Goal: Task Accomplishment & Management: Complete application form

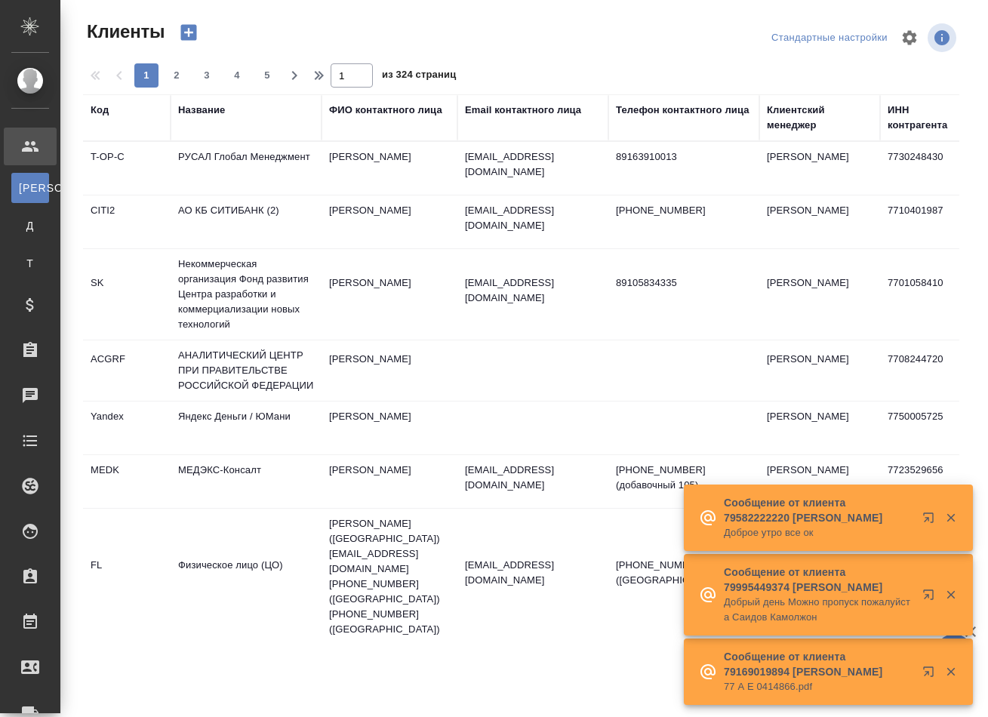
select select "RU"
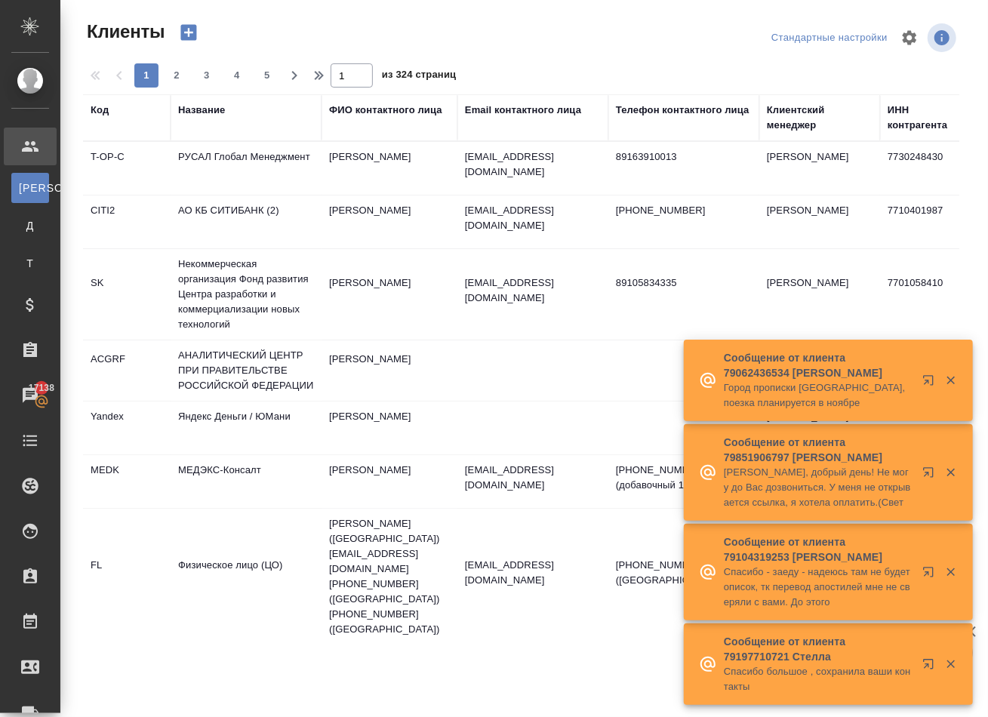
click at [200, 116] on div "Название" at bounding box center [201, 110] width 47 height 15
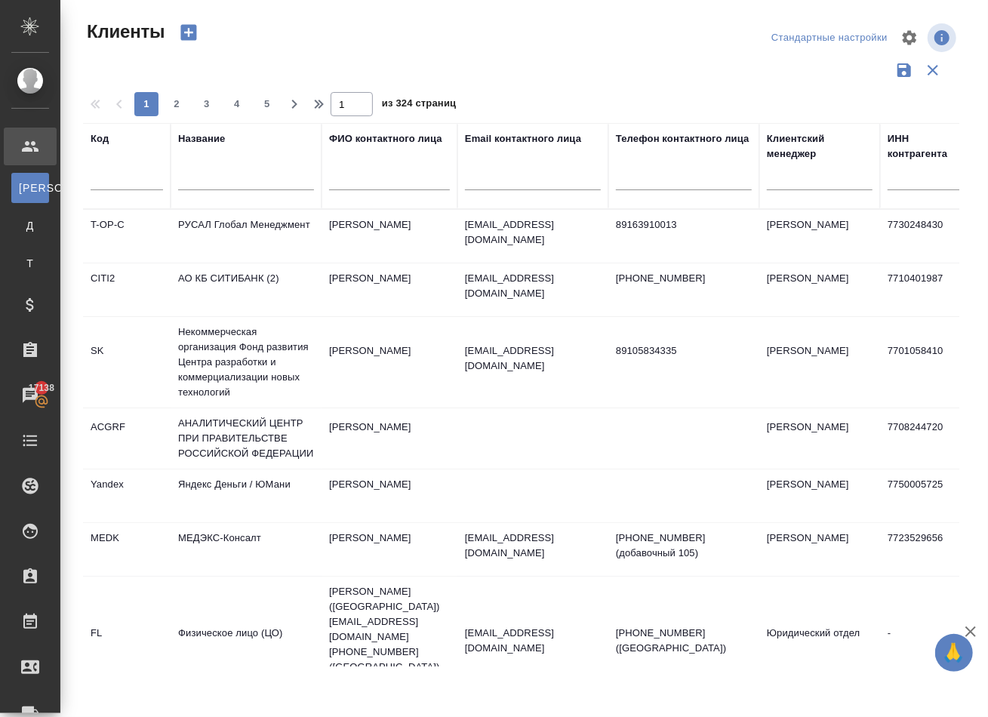
click at [223, 190] on input "text" at bounding box center [246, 180] width 136 height 19
type input "з"
type input "p"
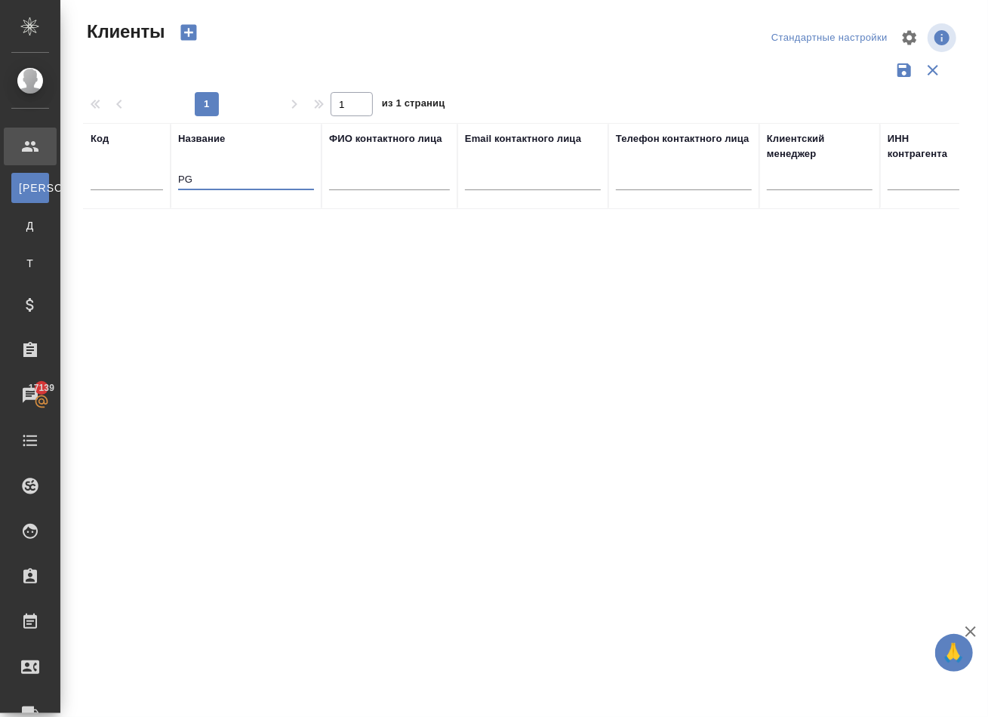
type input "P"
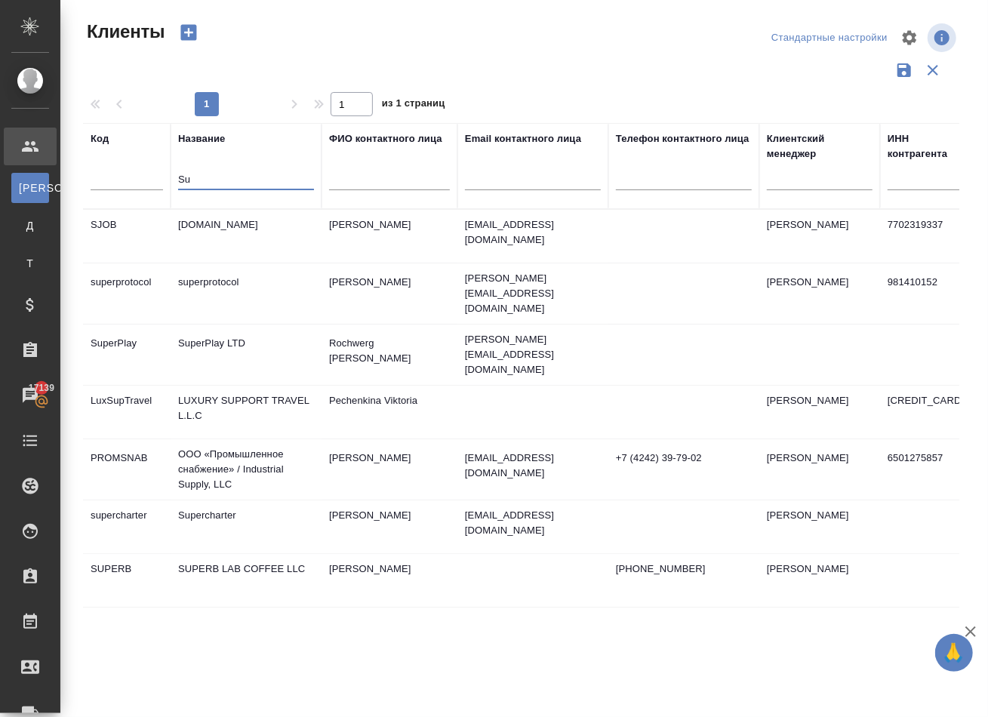
type input "S"
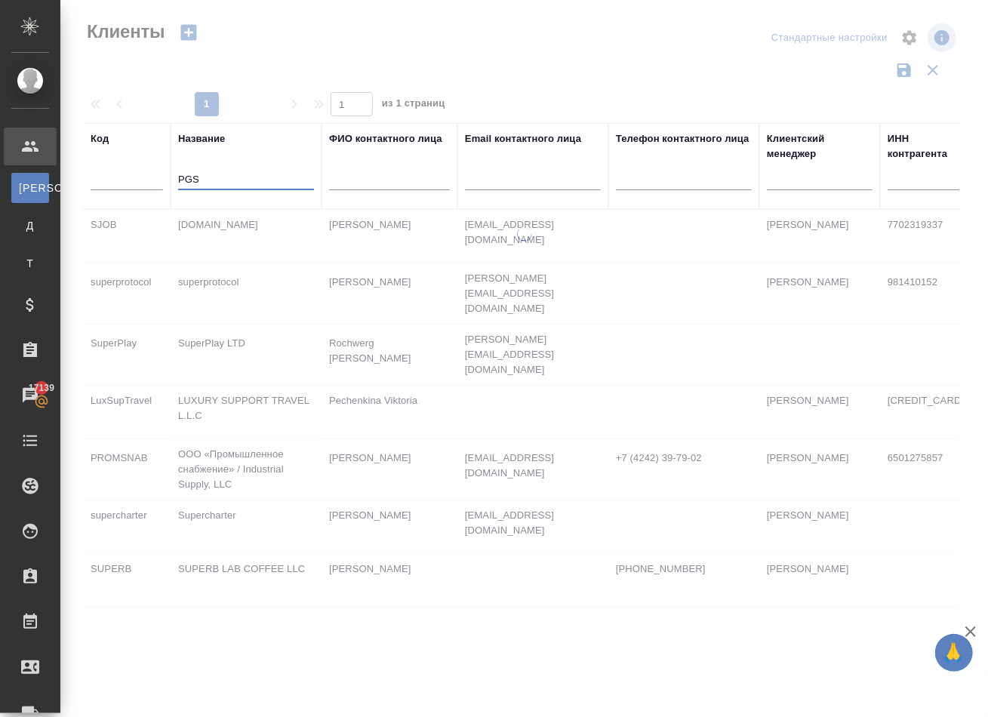
click at [215, 182] on div "PGS" at bounding box center [246, 182] width 136 height 37
click at [213, 190] on input "PGS" at bounding box center [246, 180] width 136 height 19
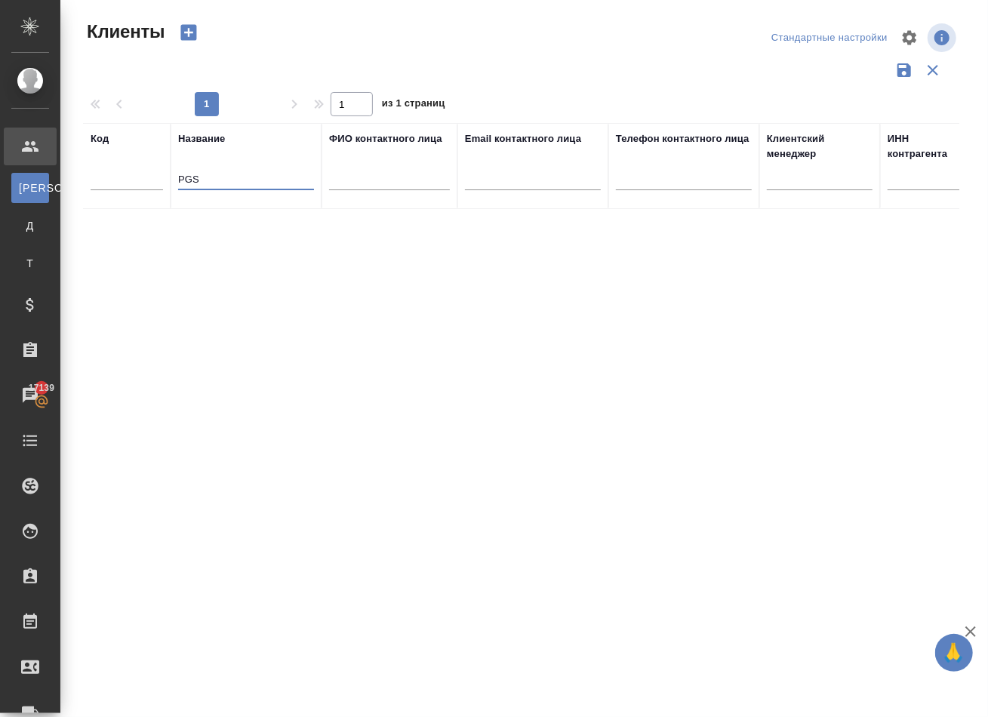
click at [213, 190] on input "PGS" at bounding box center [246, 180] width 136 height 19
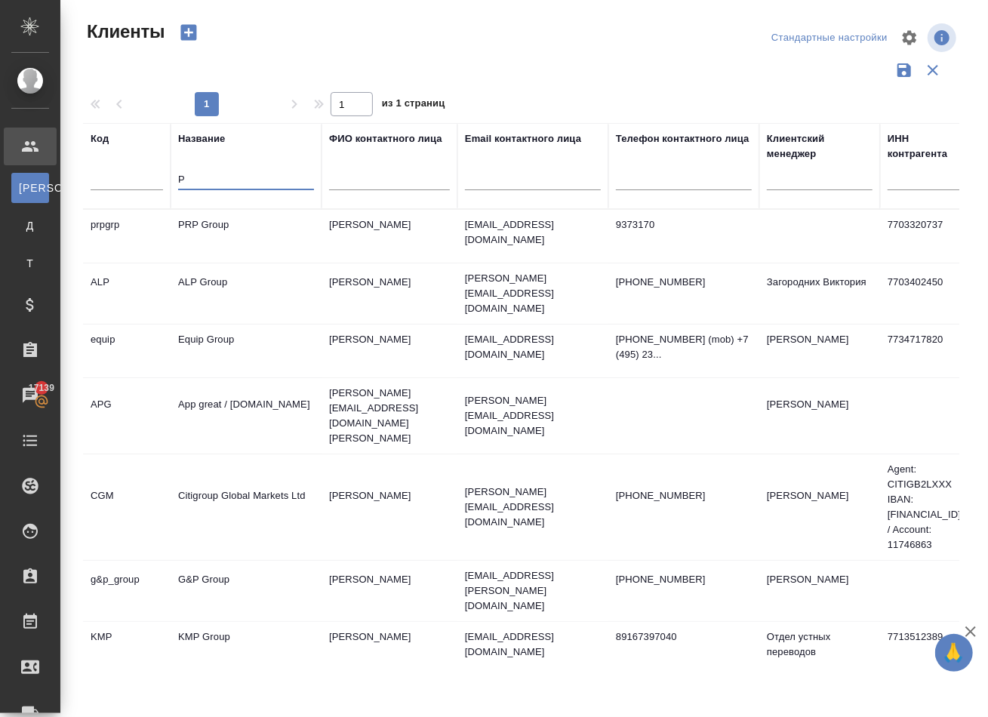
type input "P"
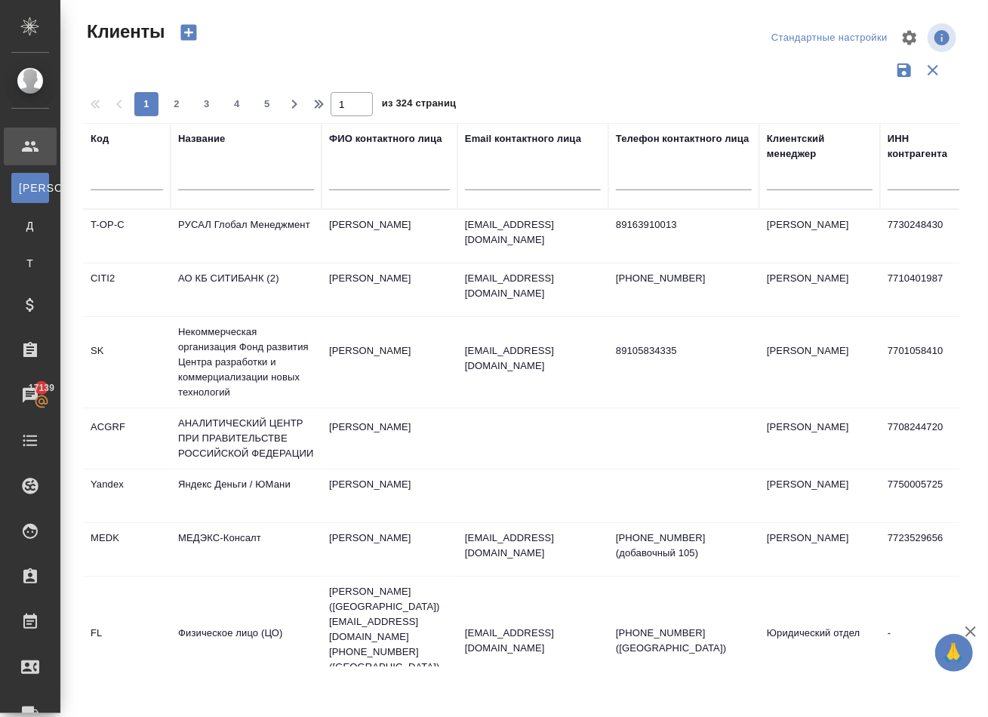
click at [199, 35] on icon "button" at bounding box center [188, 32] width 21 height 21
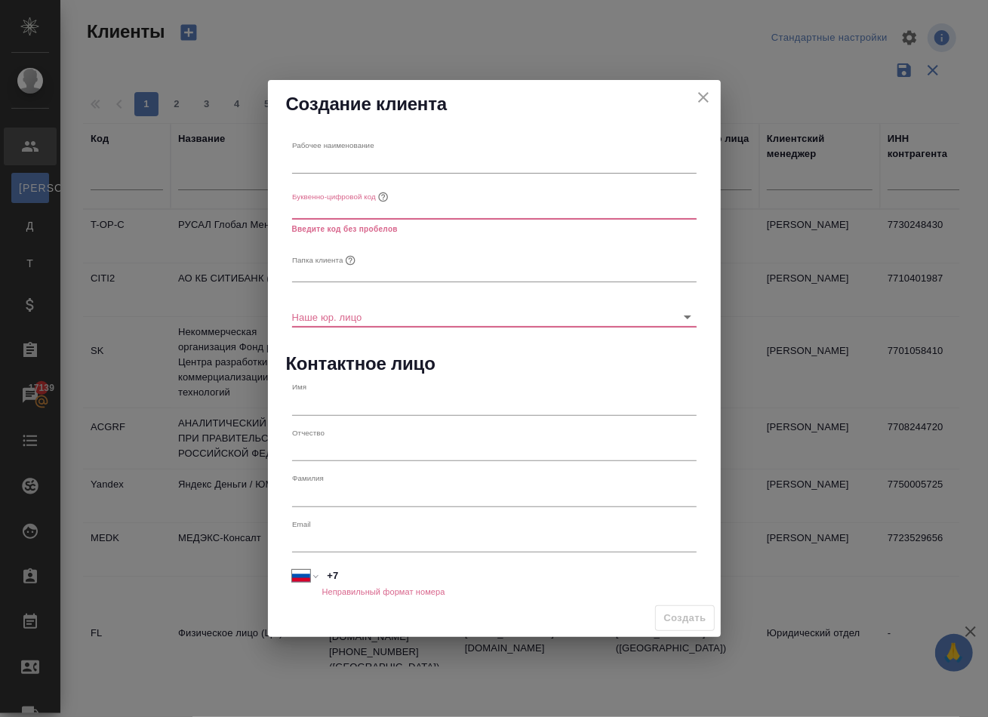
click at [424, 152] on input "text" at bounding box center [494, 162] width 405 height 21
paste input "PGS TRADING L.L.C-F"
type input "PGS TRADING L.L.C-FZ"
click at [312, 208] on input "text" at bounding box center [494, 208] width 405 height 21
drag, startPoint x: 360, startPoint y: 164, endPoint x: 266, endPoint y: 164, distance: 93.6
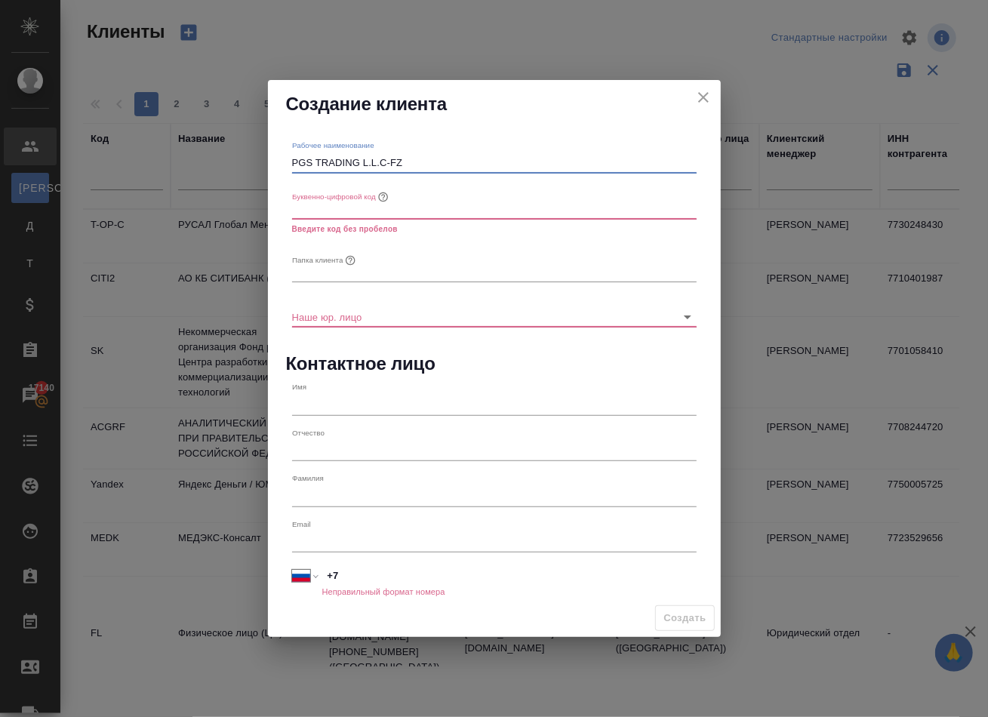
click at [266, 164] on div "Создание клиента Рабочее наименование PGS TRADING L.L.C-FZ Буквенно-цифровой ко…" at bounding box center [494, 358] width 988 height 717
click at [306, 215] on input "text" at bounding box center [494, 208] width 405 height 21
paste input "PGS TRADING"
type input "PGS TRADING"
click at [316, 270] on input "text" at bounding box center [494, 271] width 405 height 21
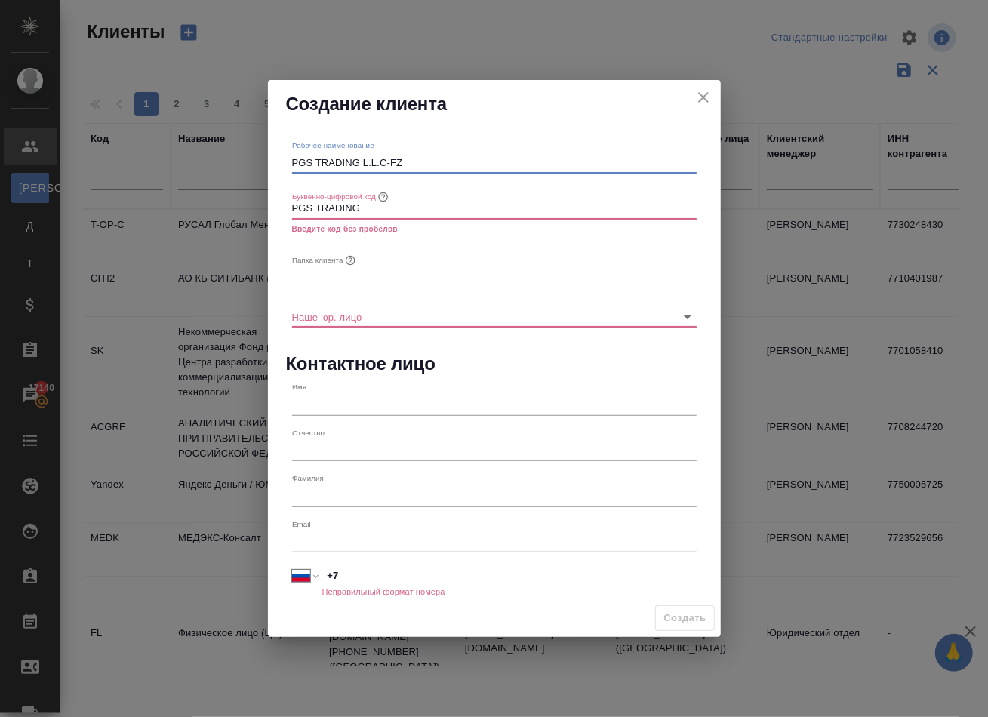
drag, startPoint x: 403, startPoint y: 162, endPoint x: 294, endPoint y: 156, distance: 109.6
click at [294, 156] on input "PGS TRADING L.L.C-FZ" at bounding box center [494, 162] width 405 height 21
click at [306, 266] on input "text" at bounding box center [494, 271] width 405 height 21
paste input "PGS TRADING L.L.C-FZ"
type input "PGS TRADING L.L.C-FZ"
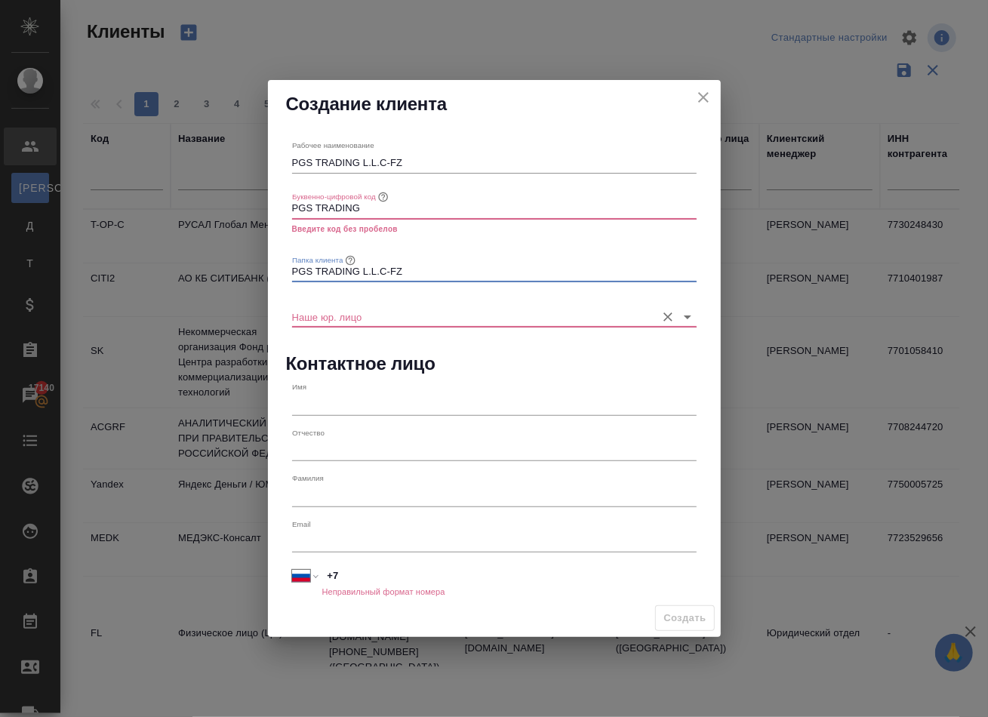
click at [326, 318] on input "Наше юр. лицо" at bounding box center [470, 317] width 356 height 20
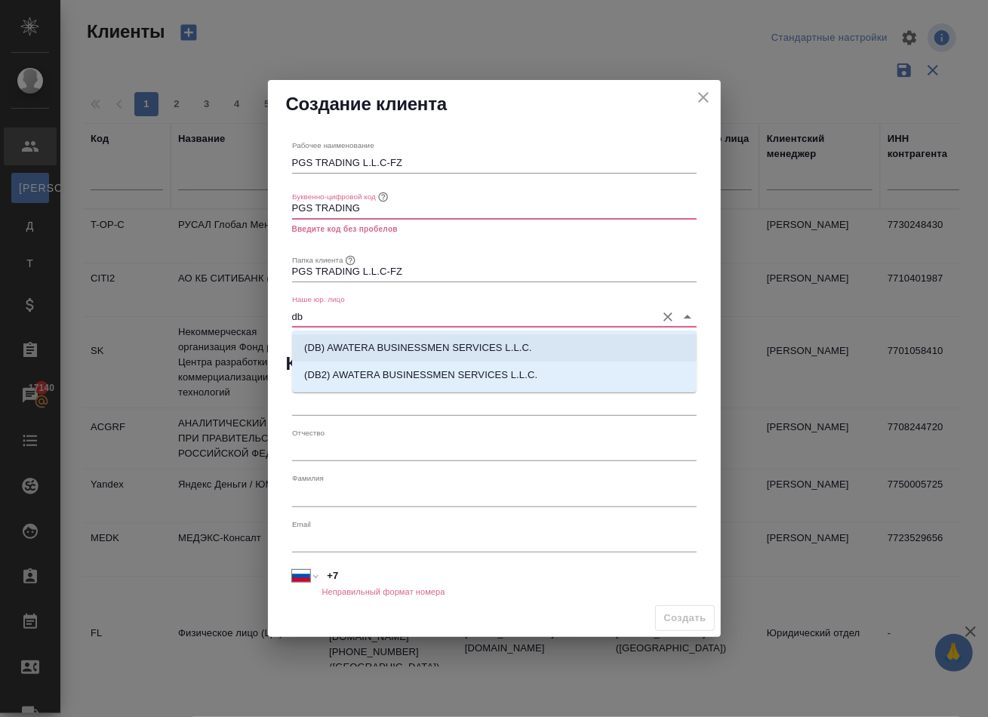
click at [344, 352] on p "(DB) AWATERA BUSINESSMEN SERVICES L.L.C." at bounding box center [418, 347] width 228 height 15
type input "(DB) AWATERA BUSINESSMEN SERVICES L.L.C."
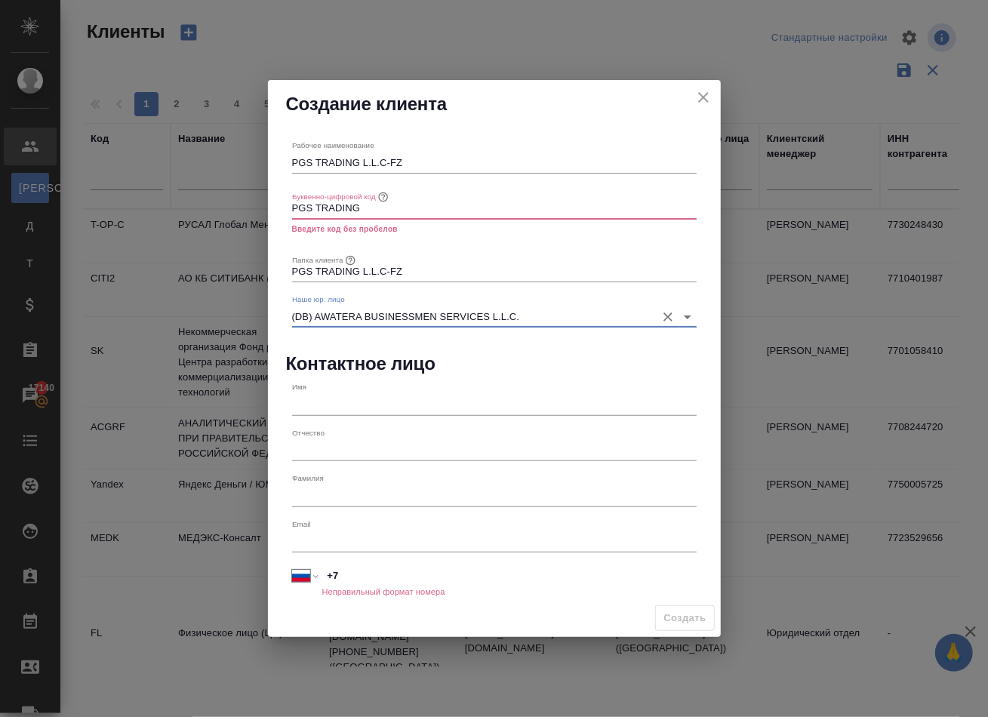
click at [334, 396] on input "text" at bounding box center [494, 404] width 405 height 21
type input "[PERSON_NAME]"
click at [342, 488] on input "text" at bounding box center [494, 495] width 405 height 21
type input "[PERSON_NAME]"
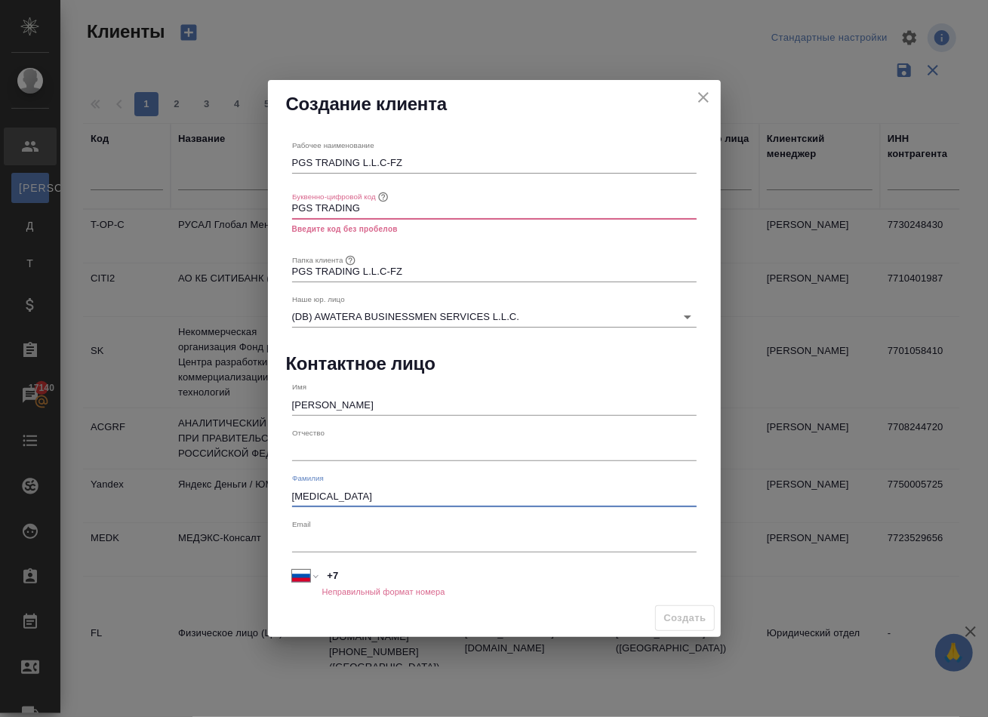
type input "[MEDICAL_DATA]"
click at [344, 571] on input "+7" at bounding box center [509, 576] width 374 height 22
select select "ZZ"
type input "+"
paste input "[PHONE_NUMBER]"
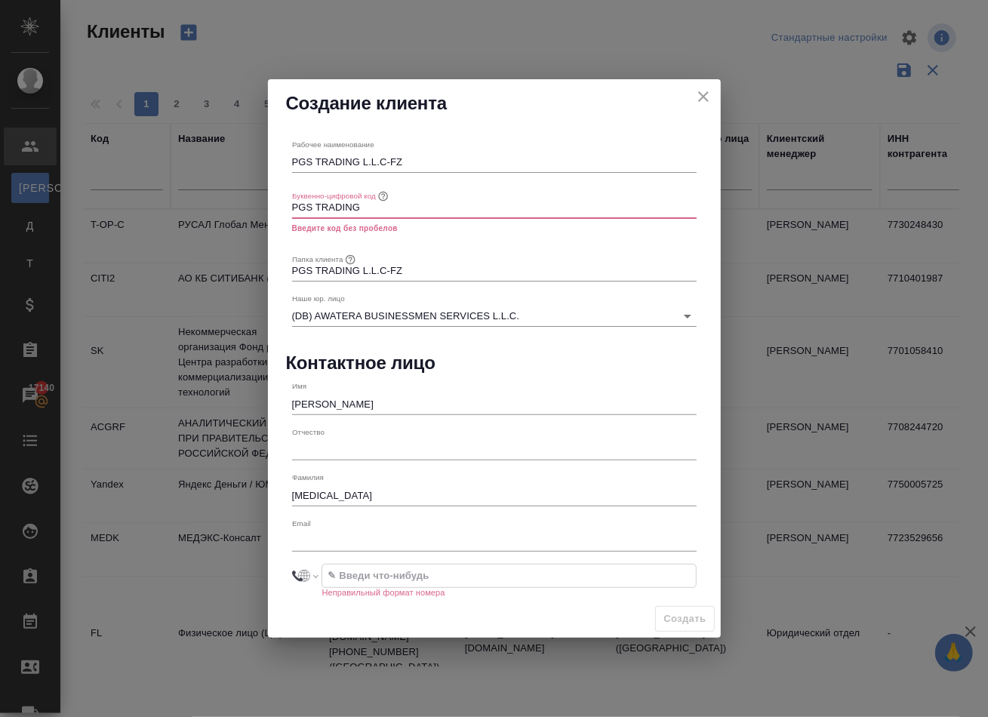
select select "TR"
type input "[PHONE_NUMBER]"
paste input "[EMAIL_ADDRESS][DOMAIN_NAME]"
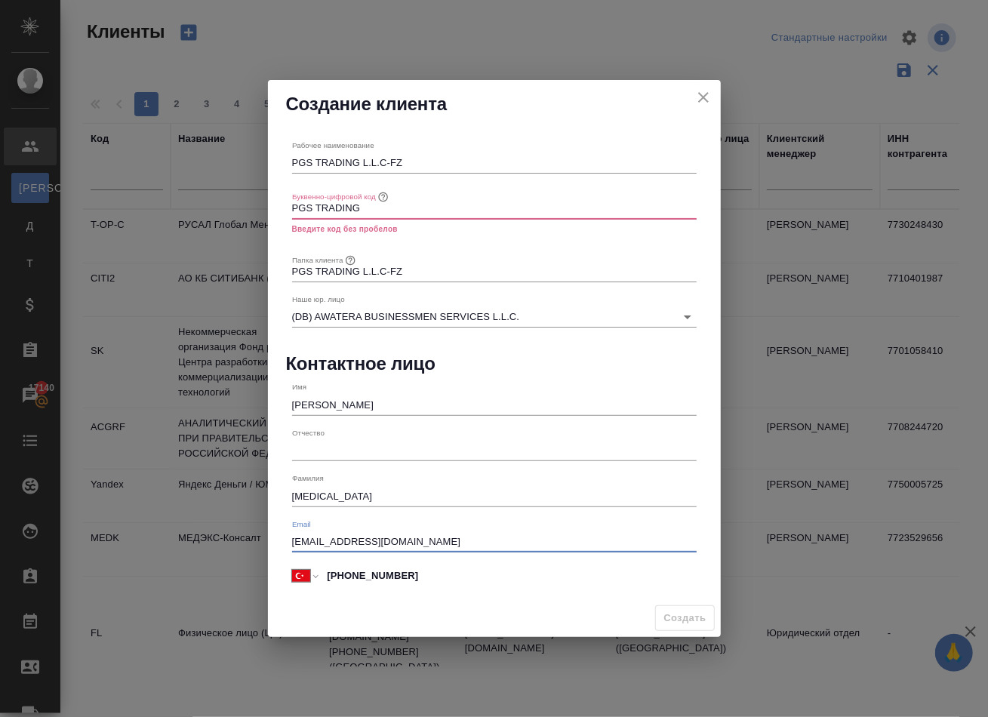
type input "[EMAIL_ADDRESS][DOMAIN_NAME]"
click at [317, 209] on input "PGS TRADING" at bounding box center [494, 208] width 405 height 21
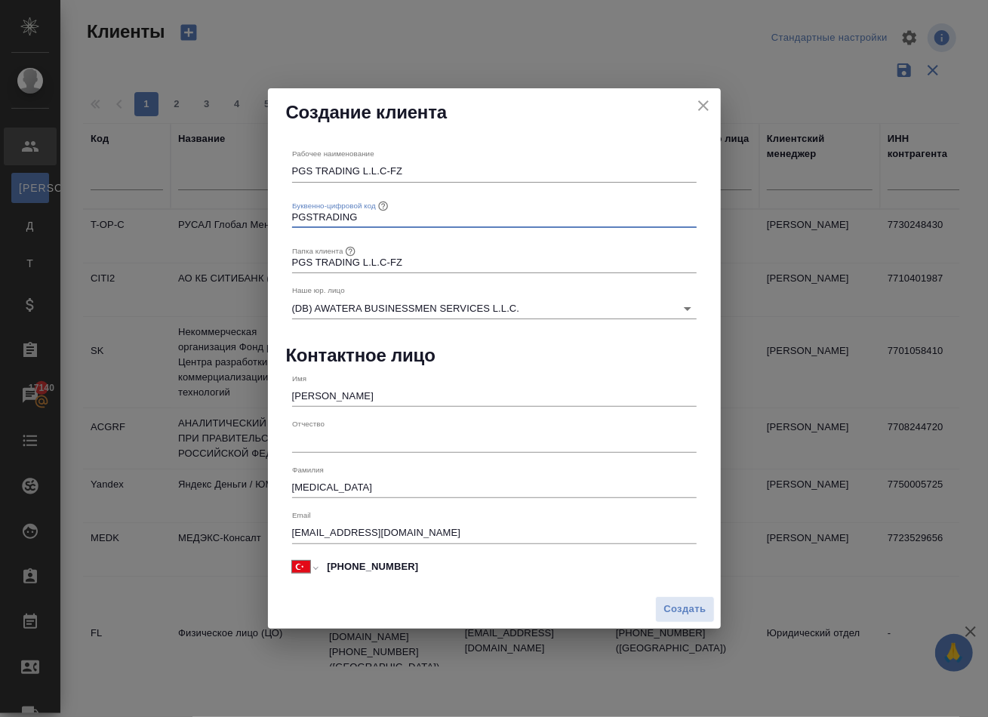
type input "PGSTRADING"
click at [405, 266] on input "PGS TRADING L.L.C-FZ" at bounding box center [494, 262] width 405 height 21
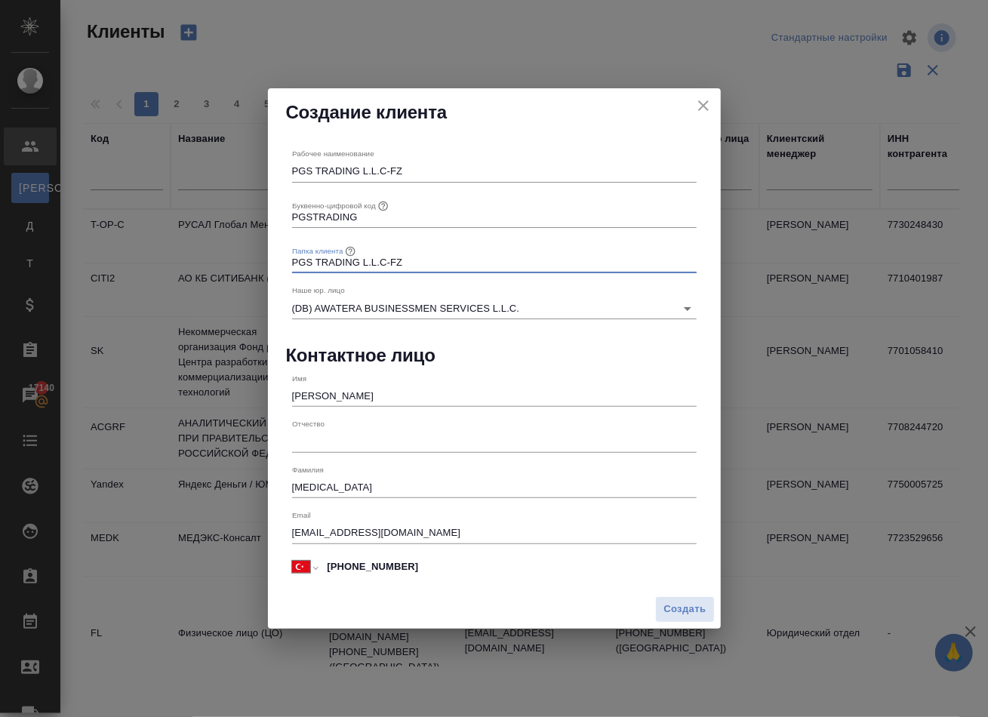
click at [405, 266] on input "PGS TRADING L.L.C-FZ" at bounding box center [494, 262] width 405 height 21
click at [686, 614] on span "Создать" at bounding box center [685, 609] width 42 height 17
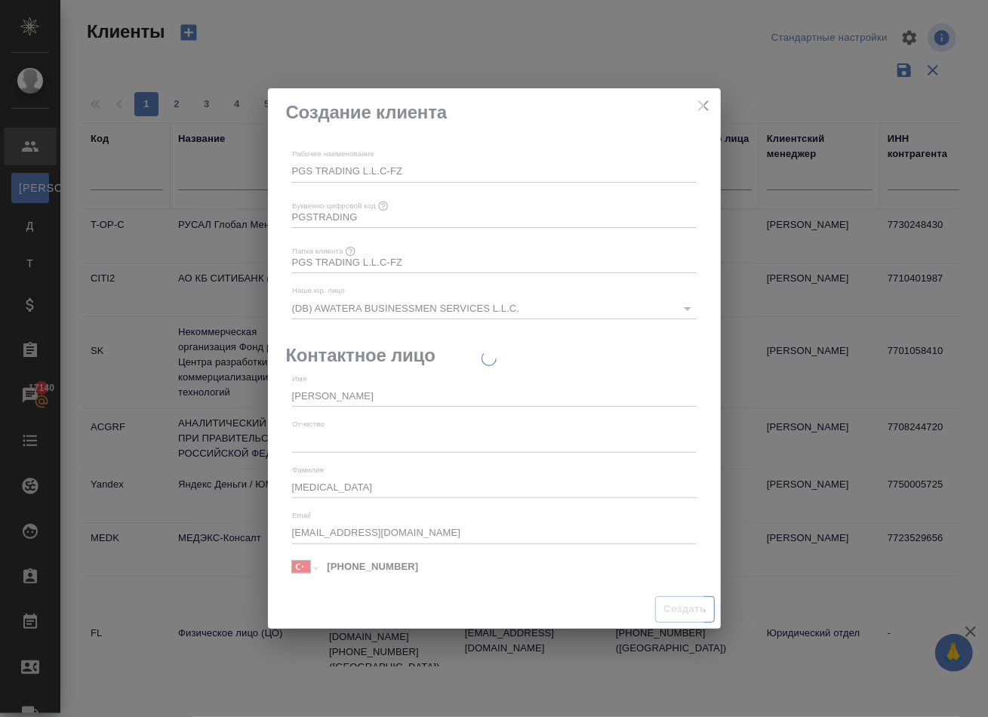
select select "RU"
type input "+7"
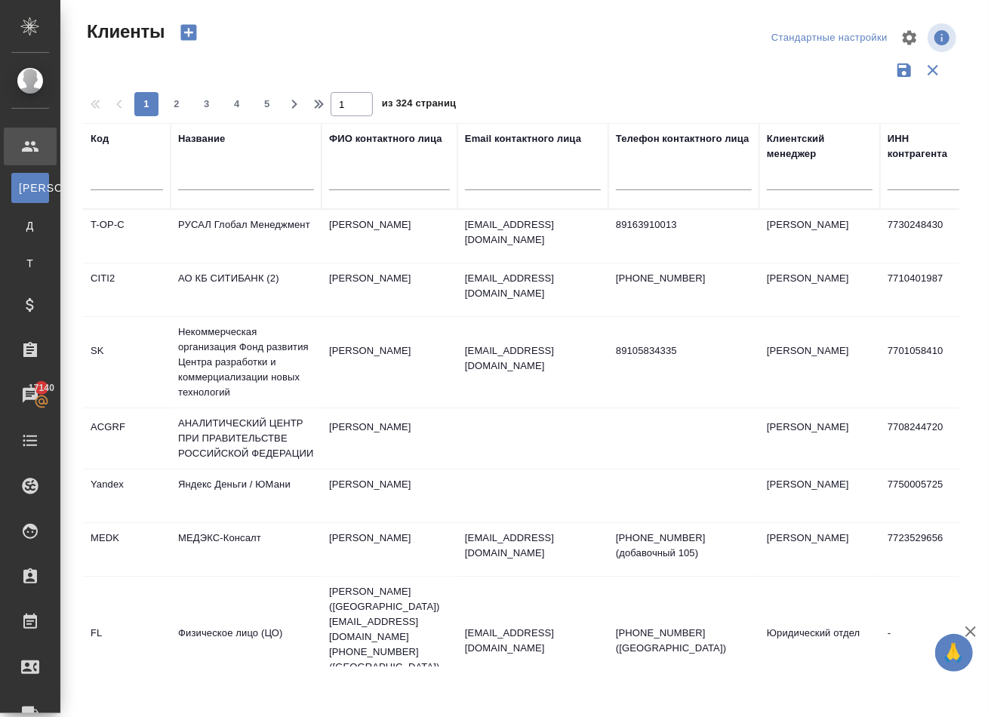
click at [206, 186] on input "text" at bounding box center [246, 180] width 136 height 19
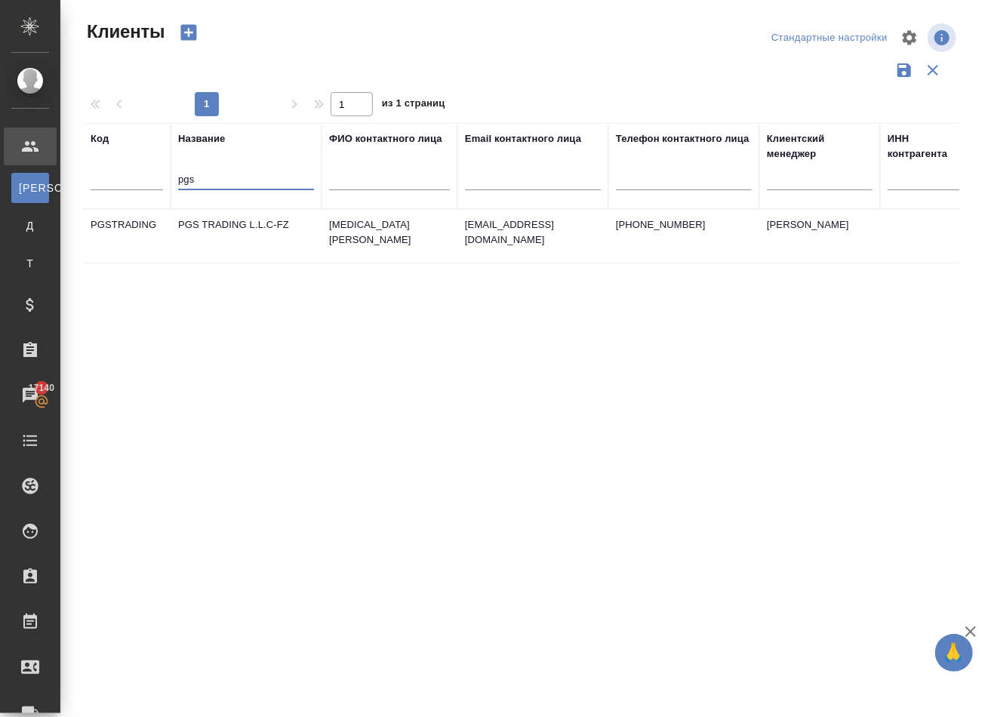
type input "pgs"
click at [192, 242] on td "PGS TRADING L.L.C-FZ" at bounding box center [246, 236] width 151 height 53
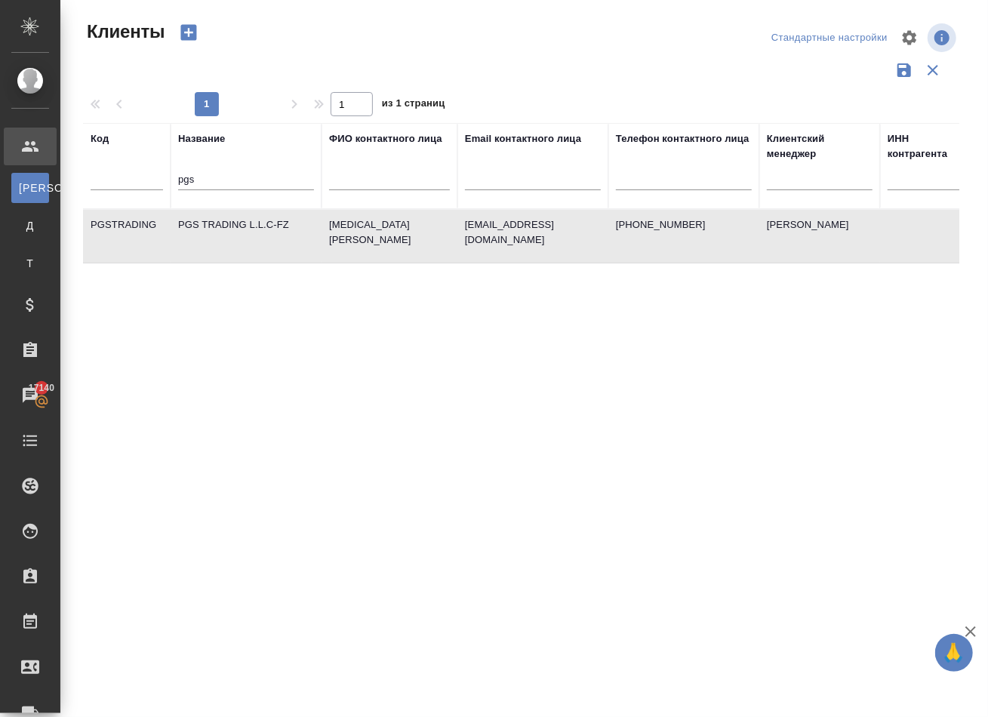
click at [192, 242] on td "PGS TRADING L.L.C-FZ" at bounding box center [246, 236] width 151 height 53
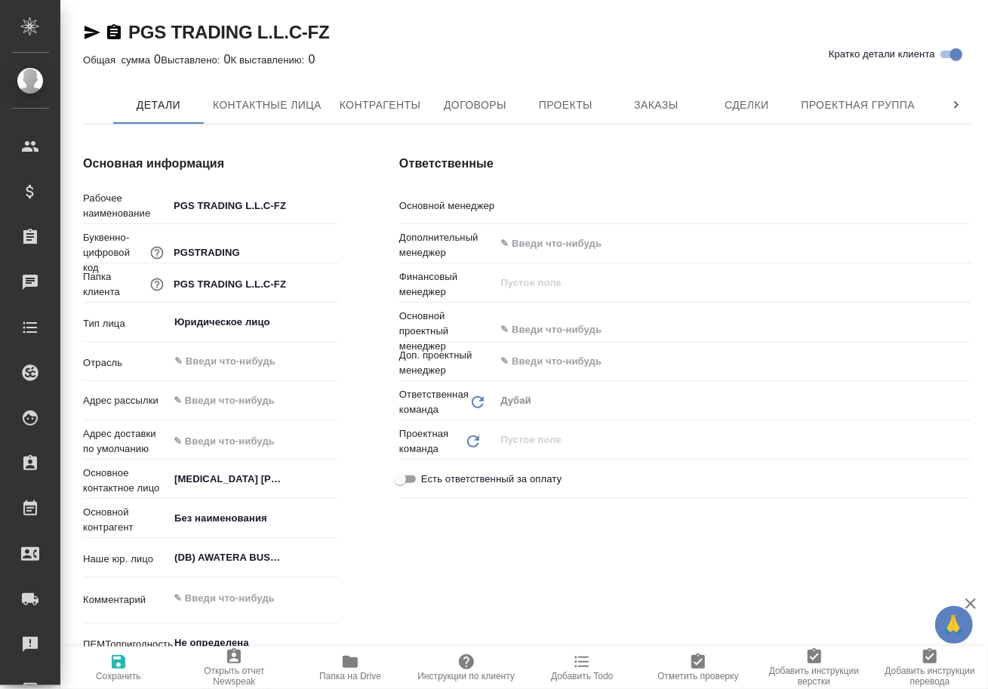
type textarea "x"
type input "[PERSON_NAME]"
type textarea "x"
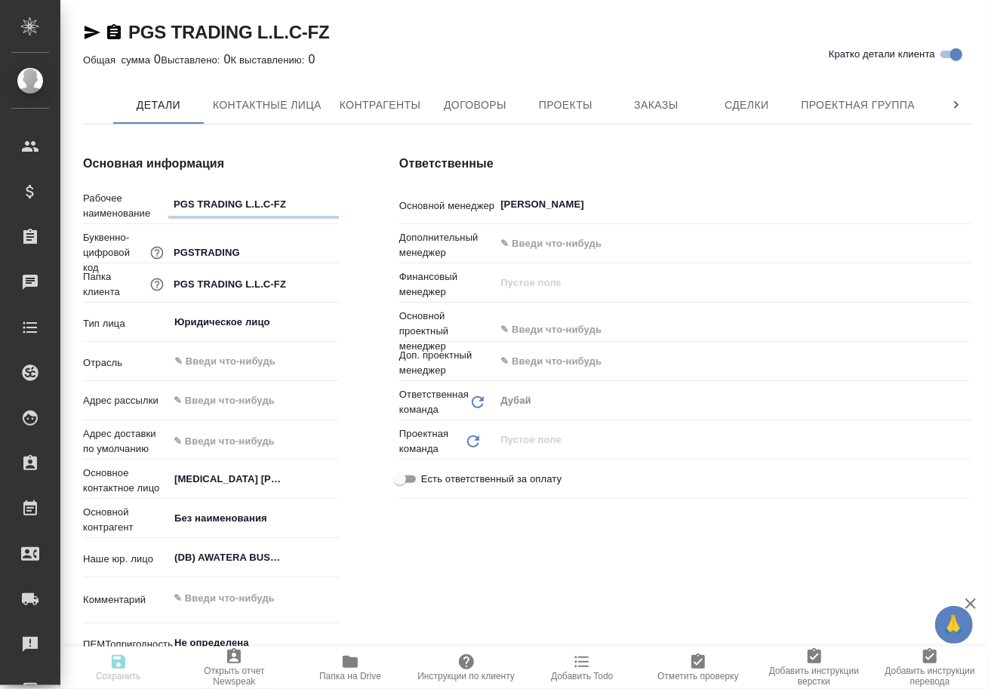
type textarea "x"
